Goal: Transaction & Acquisition: Purchase product/service

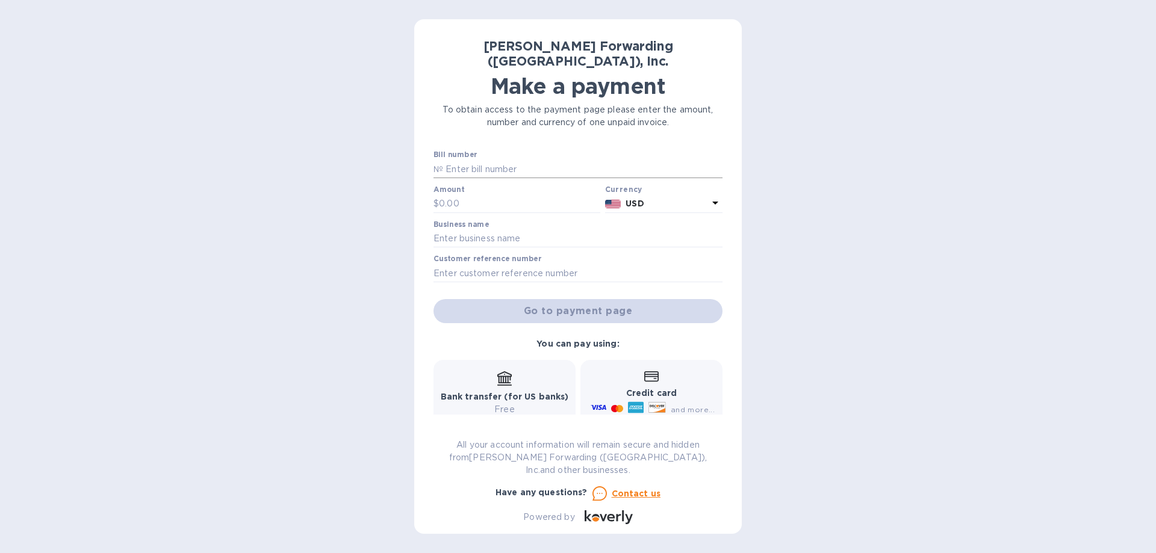
click at [461, 160] on input "text" at bounding box center [582, 169] width 279 height 18
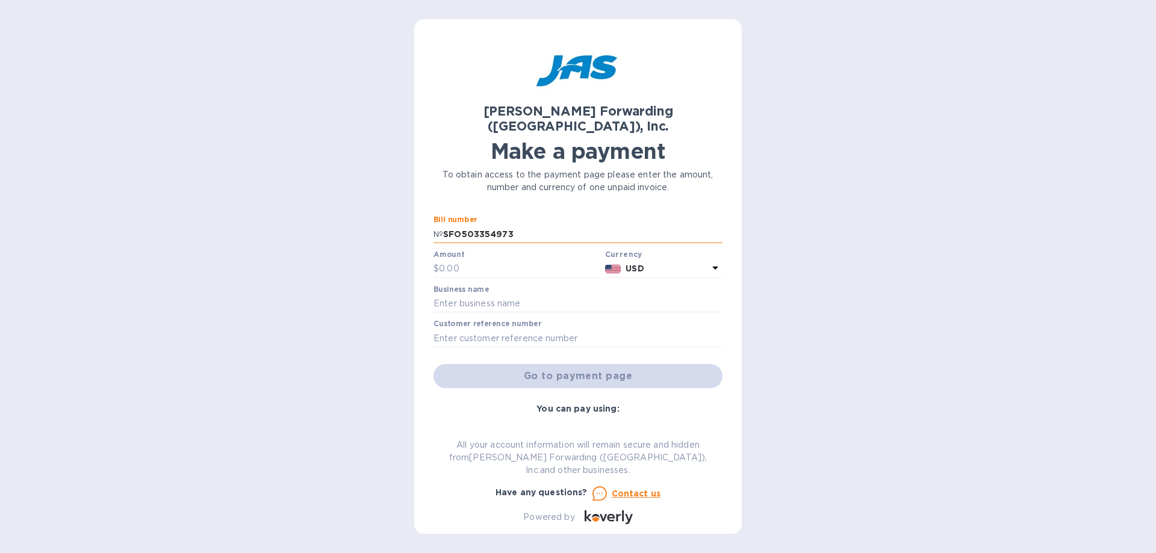
type input "SFO503354973"
drag, startPoint x: 481, startPoint y: 256, endPoint x: 402, endPoint y: 243, distance: 79.9
click at [402, 243] on div "[PERSON_NAME] Forwarding ([GEOGRAPHIC_DATA]), Inc. Make a payment To obtain acc…" at bounding box center [578, 276] width 1156 height 553
click at [507, 260] on input "6,384" at bounding box center [519, 269] width 161 height 18
type input "6,384.00"
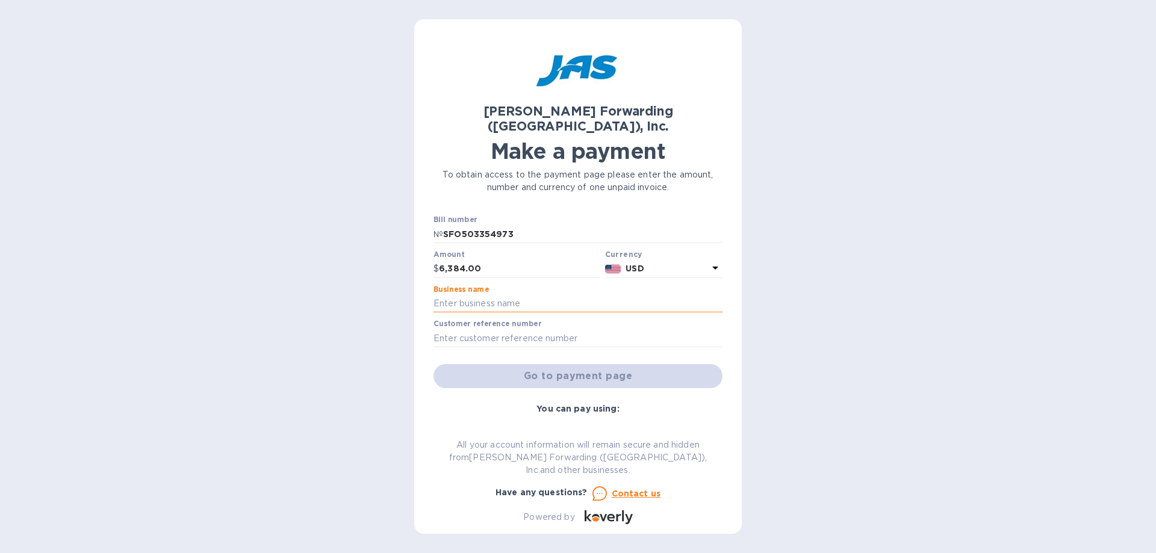
click at [456, 295] on input "text" at bounding box center [578, 304] width 289 height 18
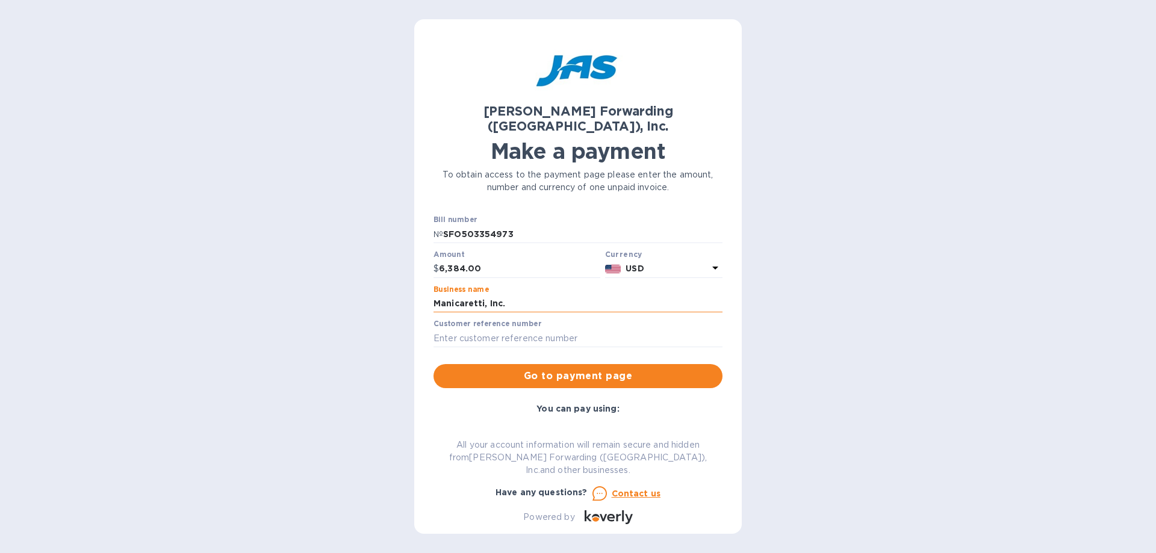
type input "Manicaretti, Inc."
type input "SFO503354973"
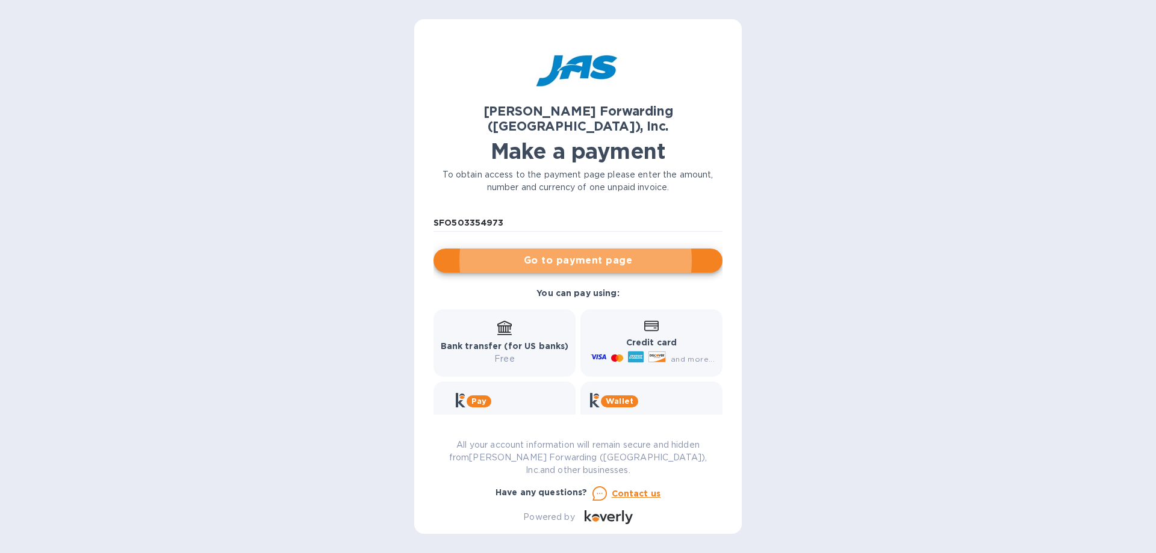
scroll to position [121, 0]
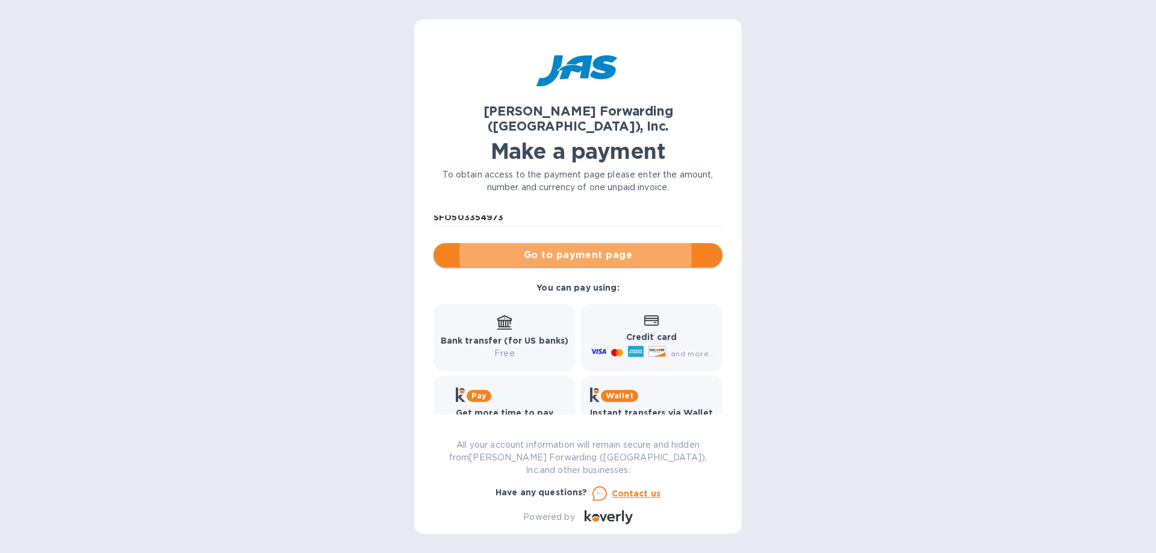
click at [567, 248] on span "Go to payment page" at bounding box center [578, 255] width 270 height 14
